Goal: Information Seeking & Learning: Learn about a topic

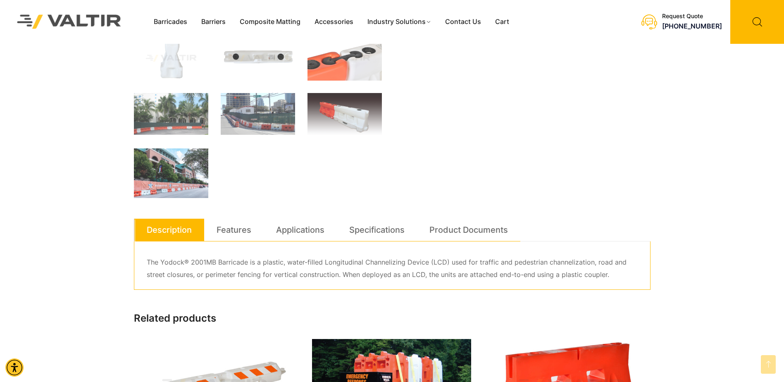
scroll to position [330, 0]
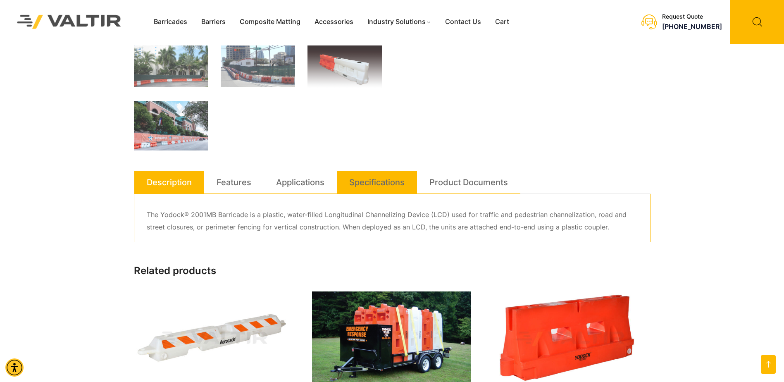
click at [371, 179] on link "Specifications" at bounding box center [376, 182] width 55 height 22
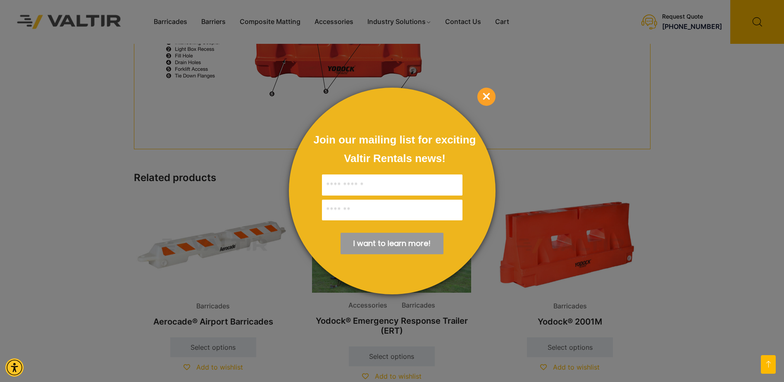
scroll to position [826, 0]
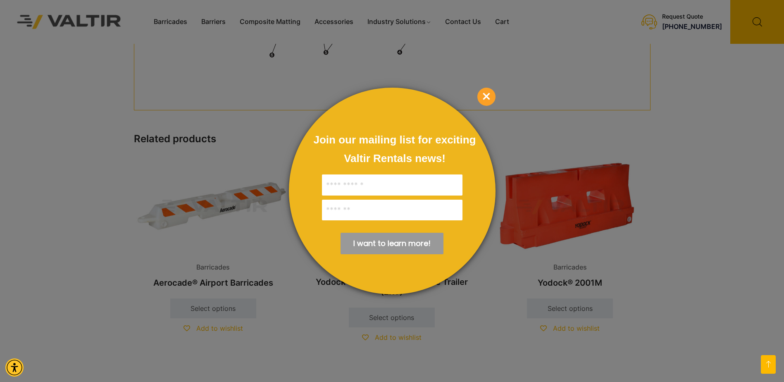
click at [485, 84] on div at bounding box center [392, 191] width 784 height 382
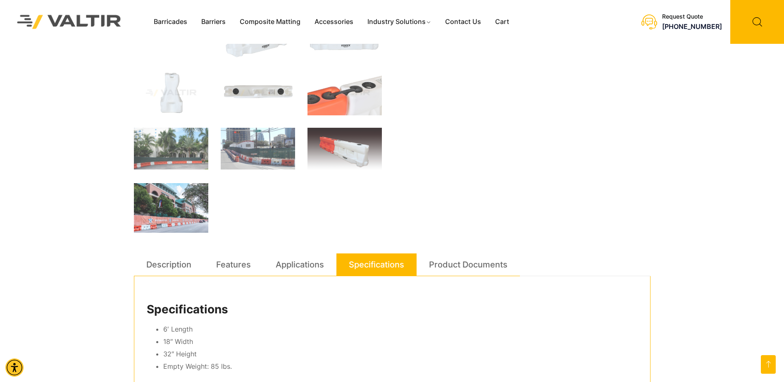
scroll to position [248, 0]
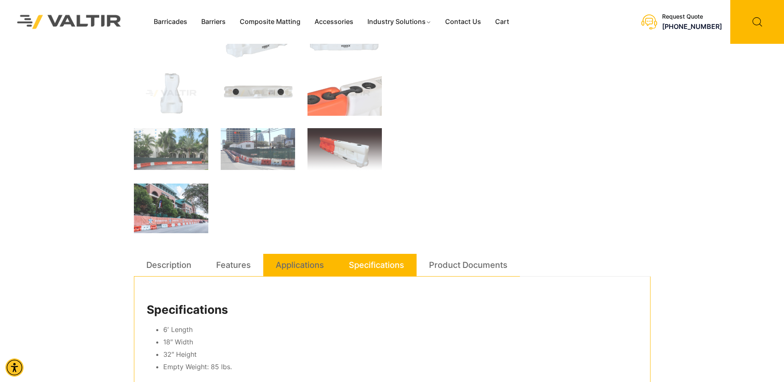
click at [301, 262] on link "Applications" at bounding box center [300, 265] width 48 height 22
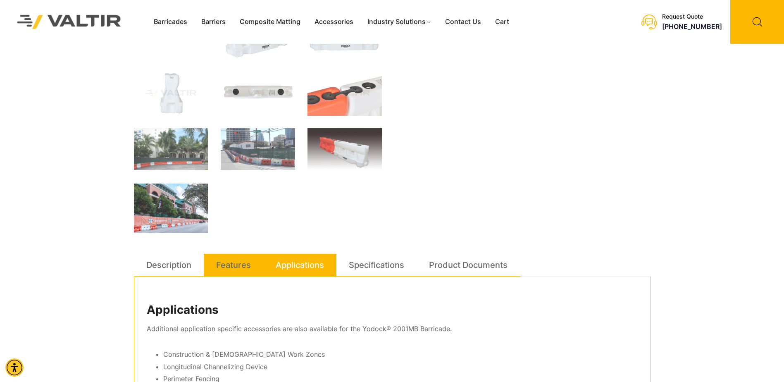
click at [244, 268] on link "Features" at bounding box center [233, 265] width 35 height 22
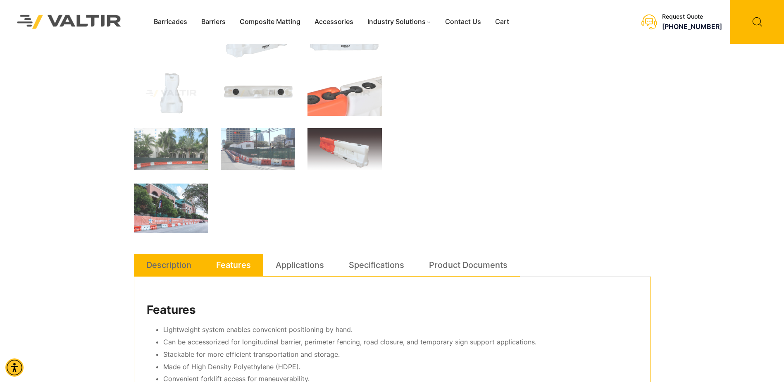
click at [170, 268] on link "Description" at bounding box center [168, 265] width 45 height 22
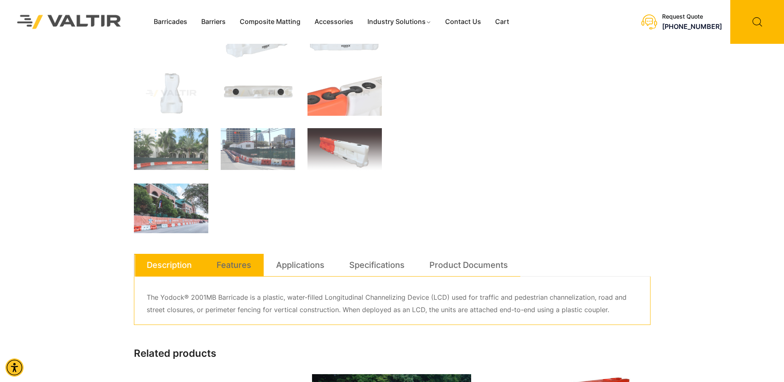
click at [238, 259] on link "Features" at bounding box center [233, 265] width 35 height 22
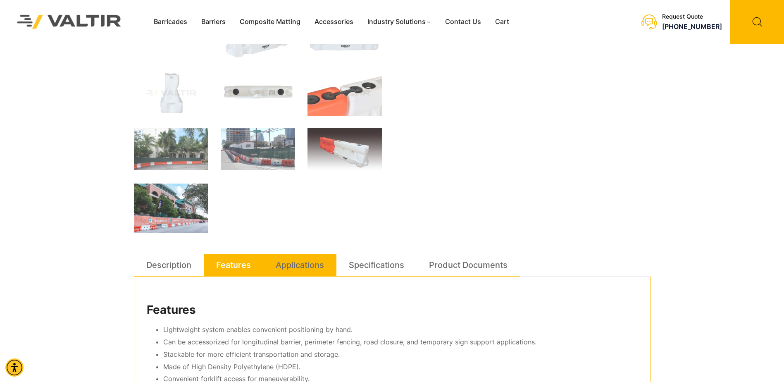
click at [290, 266] on link "Applications" at bounding box center [300, 265] width 48 height 22
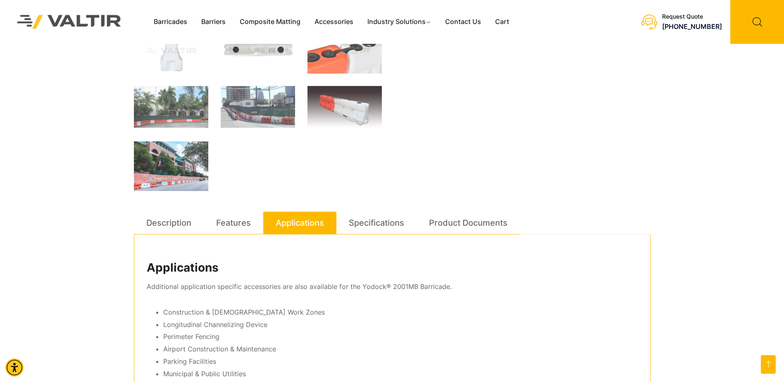
scroll to position [413, 0]
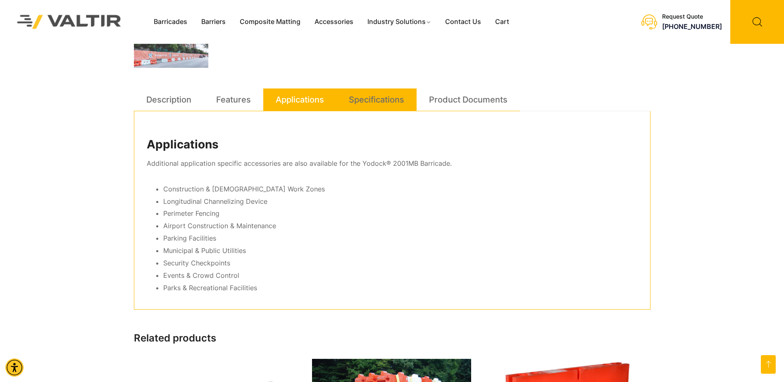
click at [380, 102] on link "Specifications" at bounding box center [376, 99] width 55 height 22
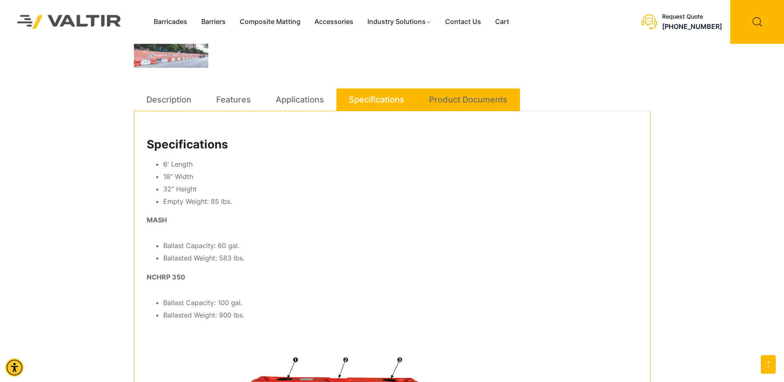
click at [478, 102] on link "Product Documents" at bounding box center [468, 99] width 78 height 22
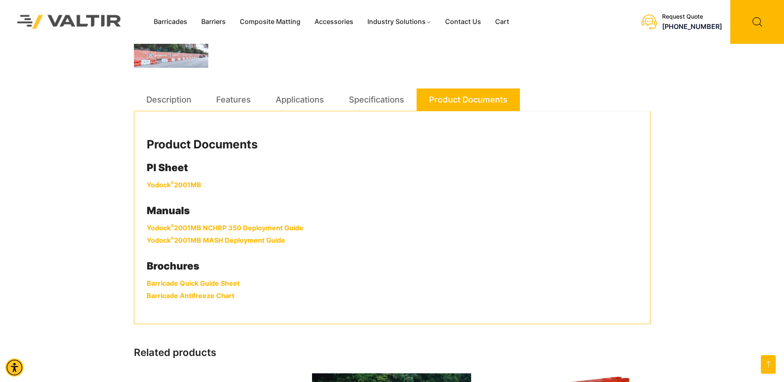
click at [214, 281] on link "Barricade Quick Guide Sheet" at bounding box center [193, 283] width 93 height 8
click at [223, 228] on link "Yodock ® 2001MB NCHRP 350 Deployment Guide" at bounding box center [225, 227] width 157 height 8
click at [179, 101] on link "Description" at bounding box center [168, 99] width 45 height 22
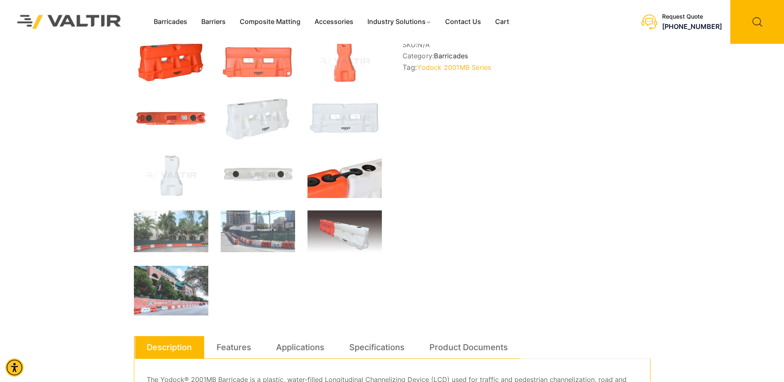
scroll to position [165, 0]
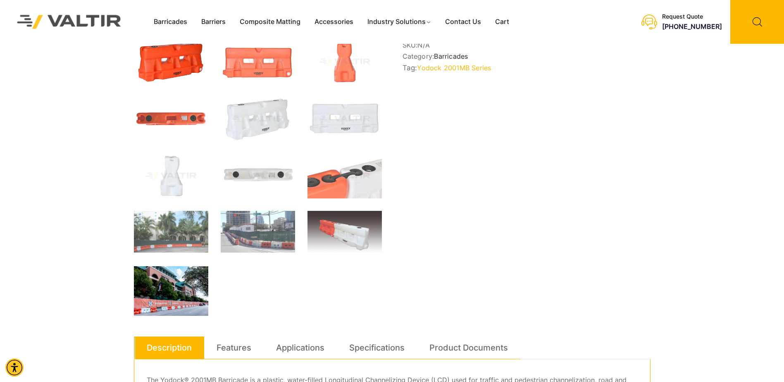
drag, startPoint x: 161, startPoint y: 297, endPoint x: 164, endPoint y: 293, distance: 5.4
click at [162, 296] on img at bounding box center [171, 291] width 74 height 50
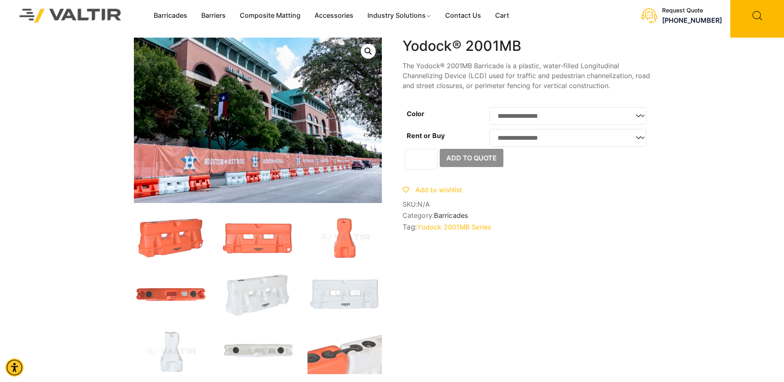
scroll to position [0, 0]
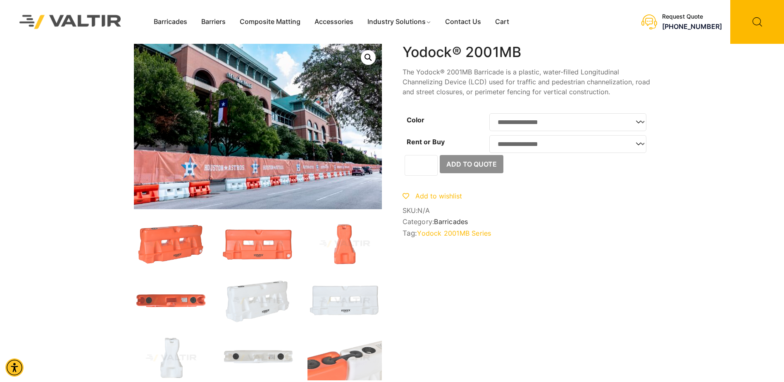
click at [530, 126] on select "**********" at bounding box center [567, 122] width 157 height 18
